Goal: Find specific page/section: Locate a particular part of the current website

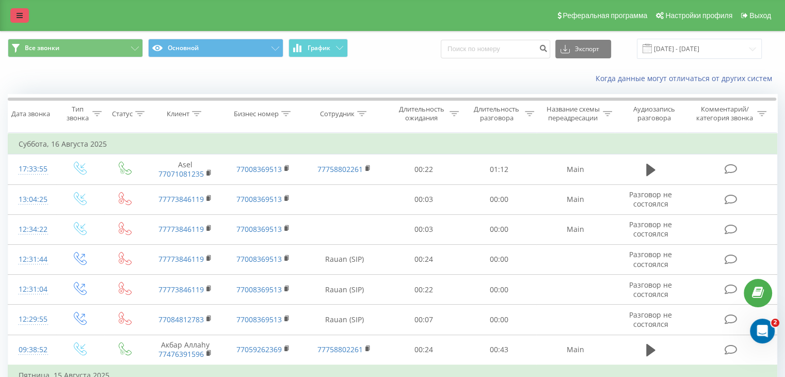
click at [18, 14] on icon at bounding box center [20, 15] width 6 height 7
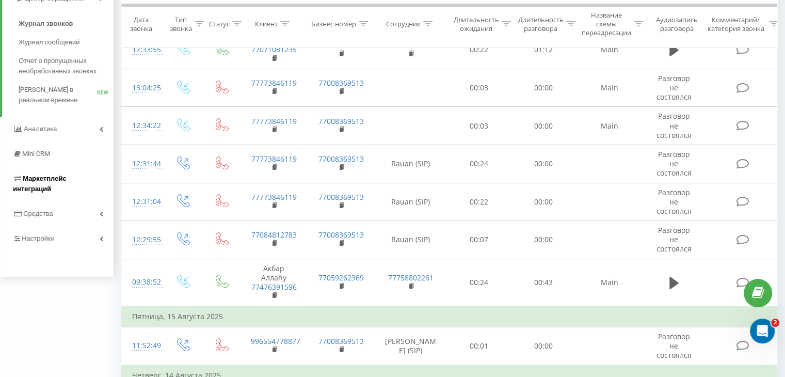
scroll to position [132, 0]
click at [75, 126] on link "Аналитика" at bounding box center [57, 129] width 114 height 25
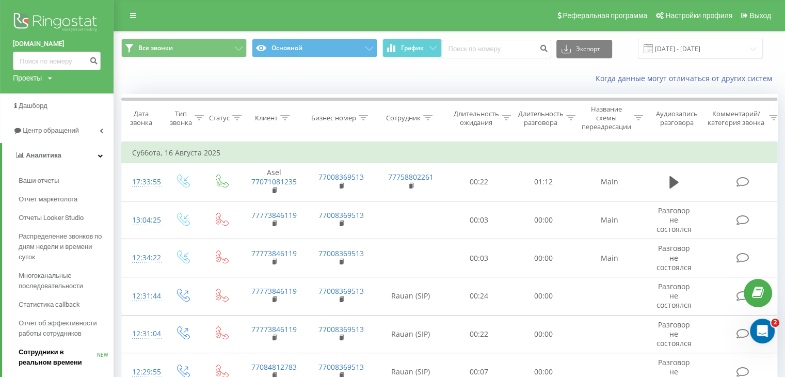
scroll to position [4, 0]
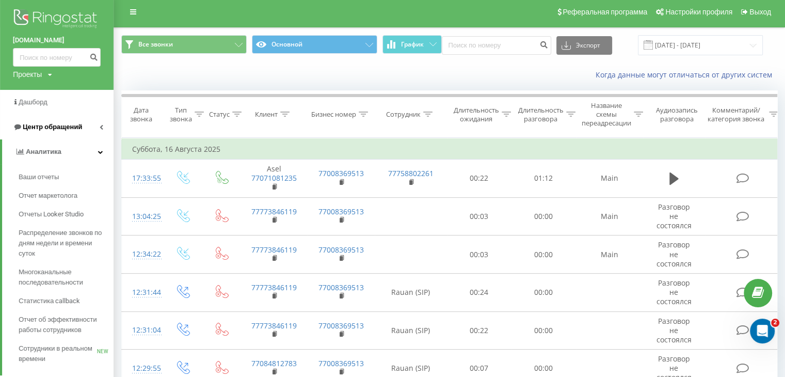
click at [89, 125] on link "Центр обращений" at bounding box center [57, 127] width 114 height 25
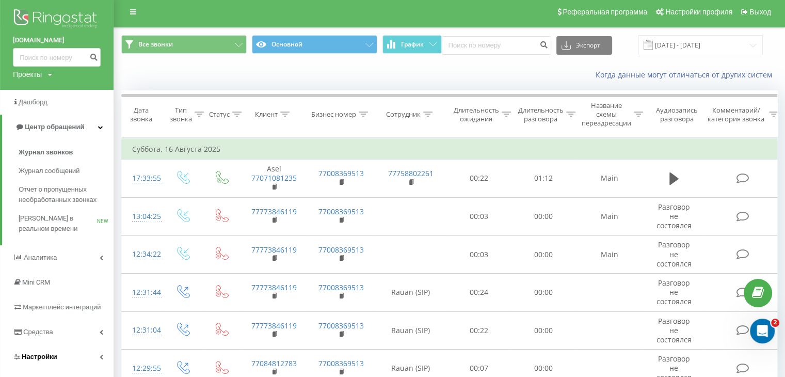
click at [43, 360] on span "Настройки" at bounding box center [40, 357] width 36 height 8
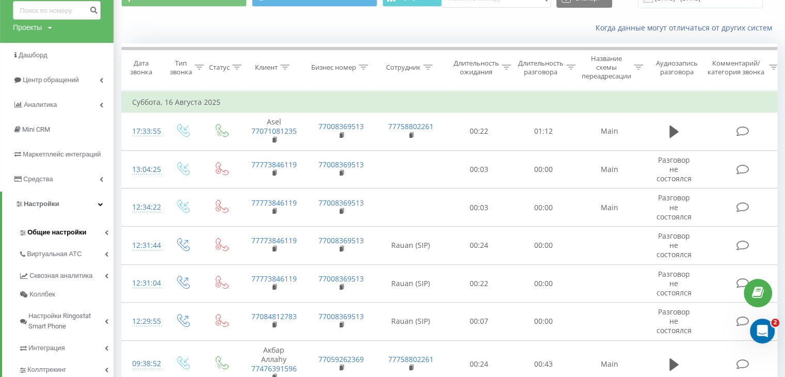
scroll to position [51, 0]
click at [73, 255] on span "Виртуальная АТС" at bounding box center [56, 253] width 59 height 10
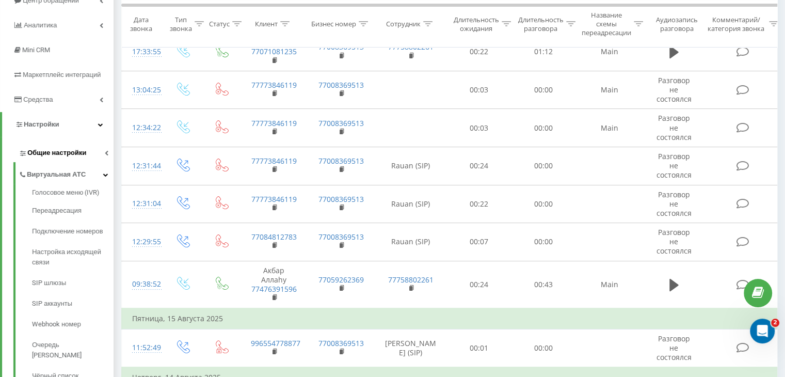
scroll to position [131, 0]
click at [58, 281] on span "SIP шлюзы" at bounding box center [50, 282] width 37 height 10
click at [56, 305] on span "SIP аккаунты" at bounding box center [53, 302] width 43 height 10
